Goal: Task Accomplishment & Management: Manage account settings

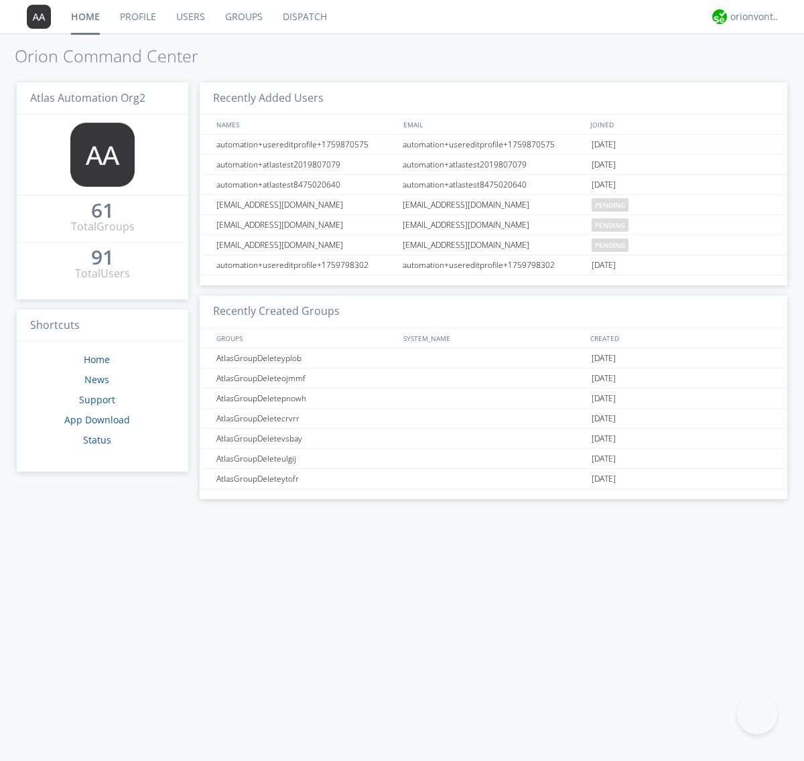
click at [242, 17] on link "Groups" at bounding box center [244, 16] width 58 height 33
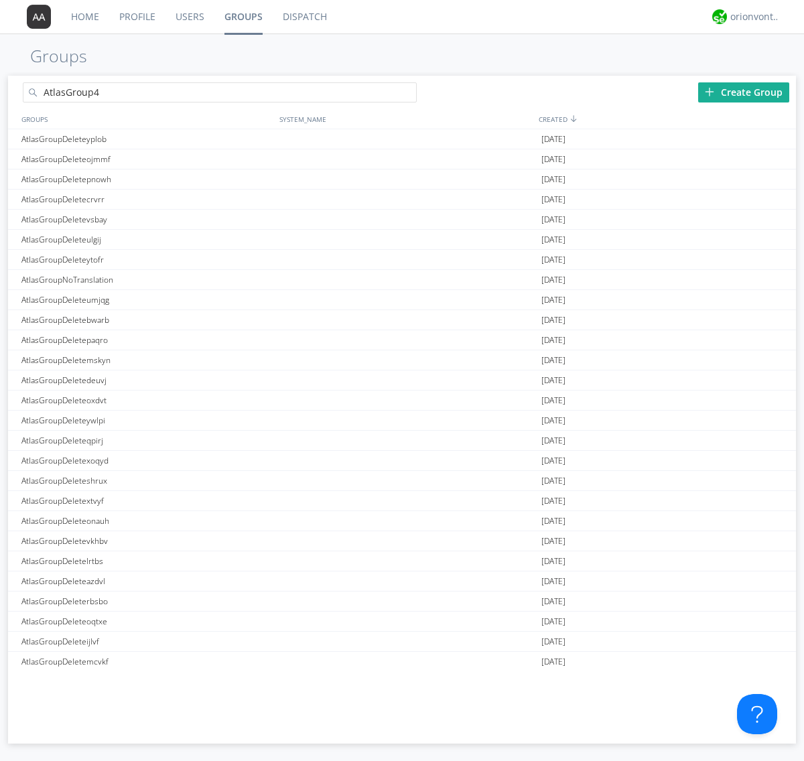
type input "AtlasGroup4"
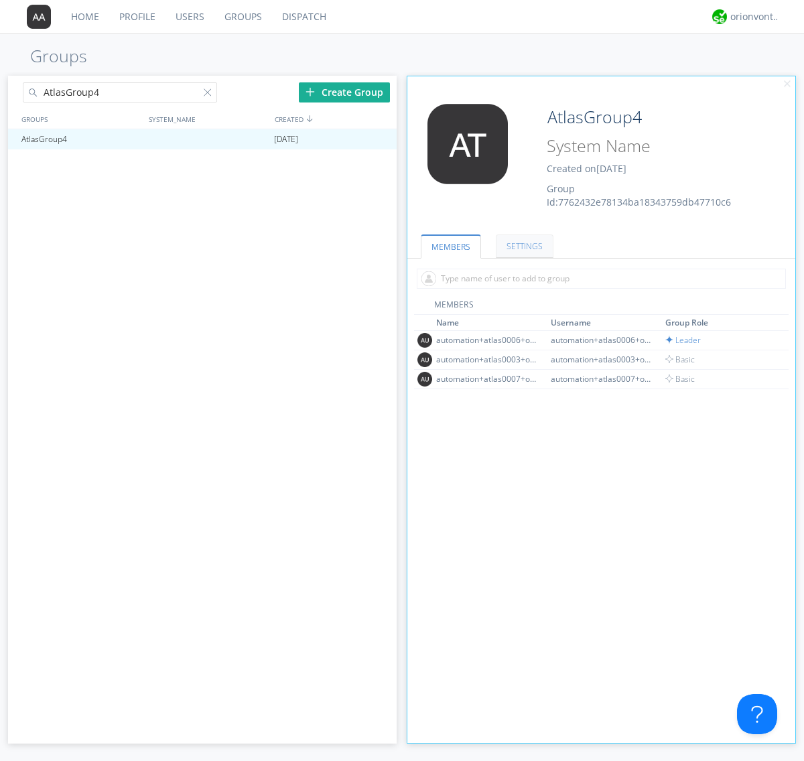
click at [522, 246] on link "SETTINGS" at bounding box center [525, 245] width 58 height 23
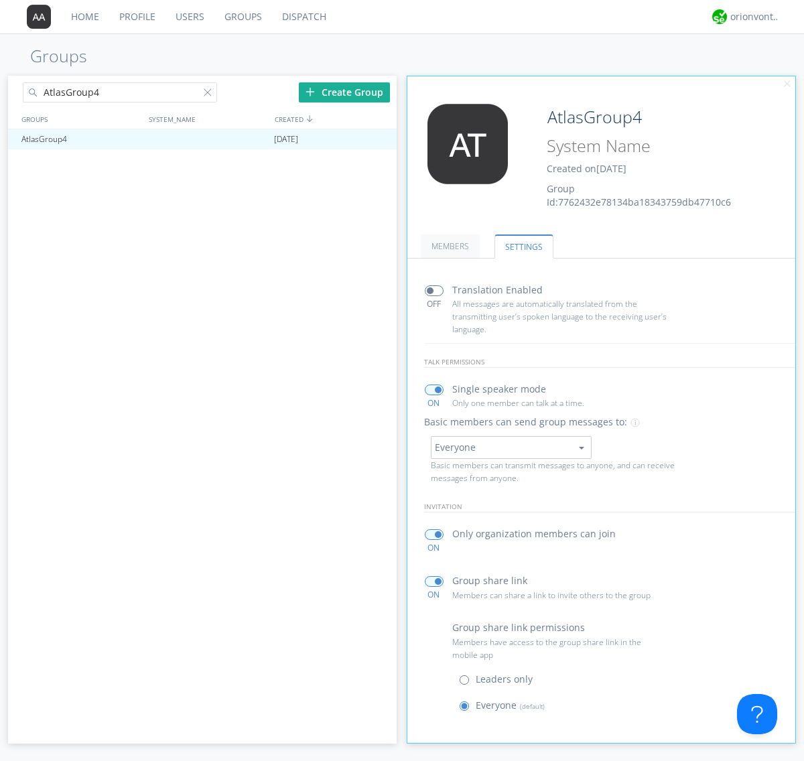
click at [467, 682] on span at bounding box center [467, 682] width 17 height 17
click at [0, 0] on input "radio" at bounding box center [0, 0] width 0 height 0
click at [467, 708] on span at bounding box center [467, 708] width 17 height 17
click at [0, 0] on input "radio" at bounding box center [0, 0] width 0 height 0
click at [751, 17] on div "orionvontas+atlas+automation+org2" at bounding box center [755, 16] width 50 height 13
